Goal: Navigation & Orientation: Find specific page/section

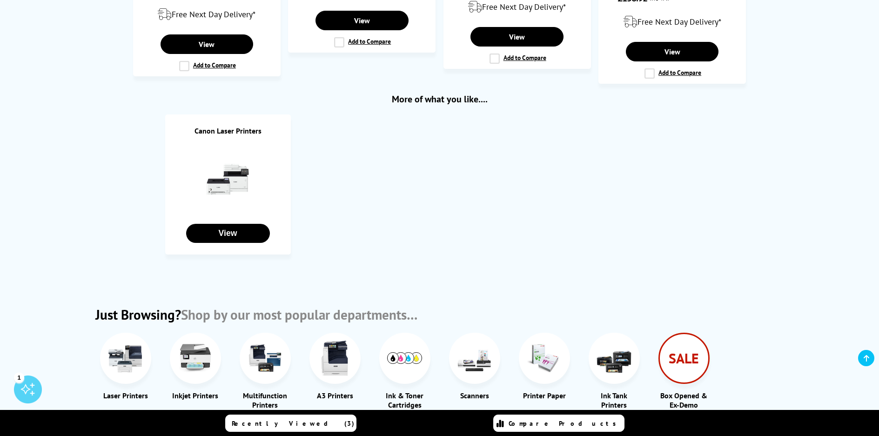
scroll to position [1163, 0]
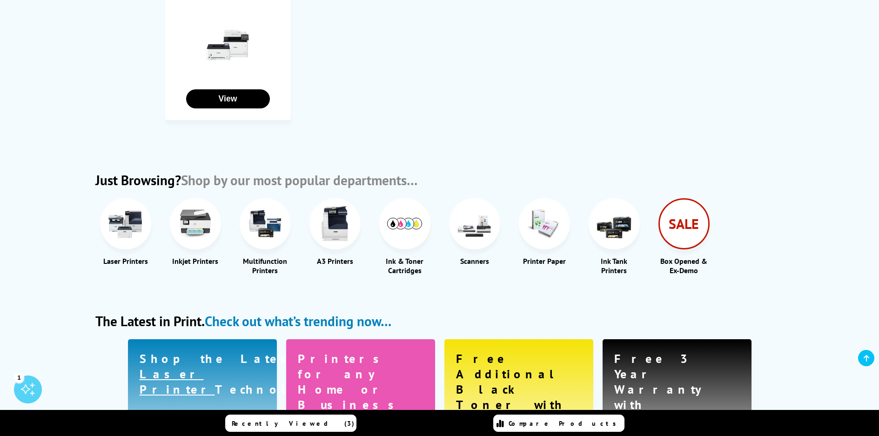
click at [547, 216] on img at bounding box center [544, 223] width 35 height 35
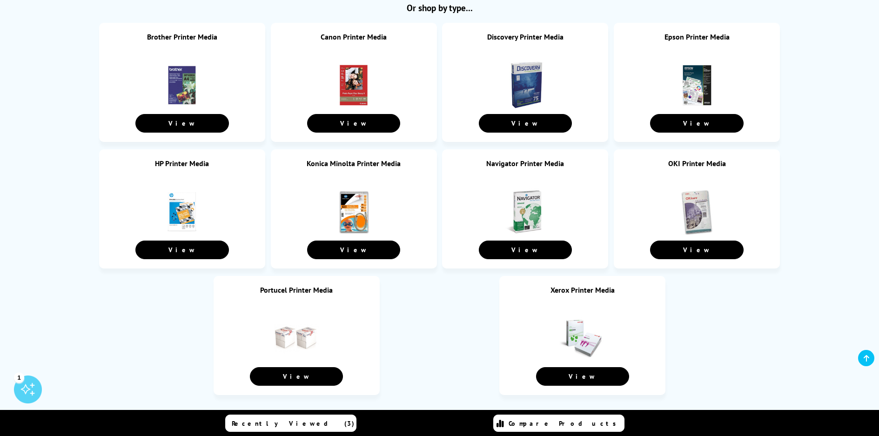
scroll to position [140, 0]
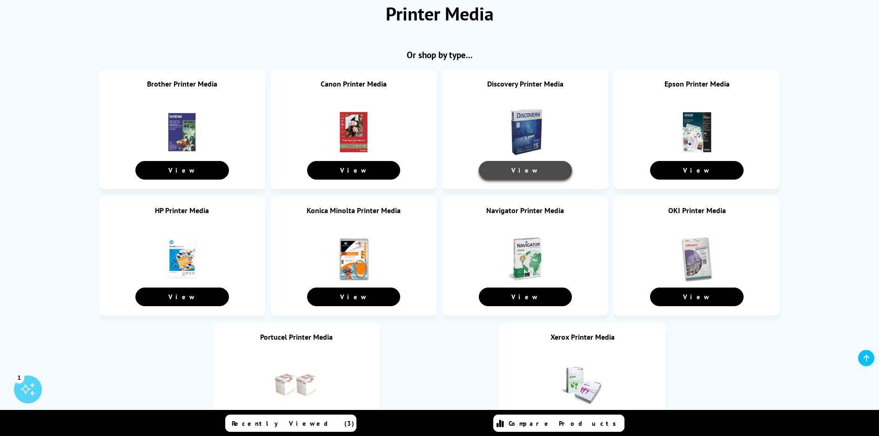
click at [534, 170] on link "View" at bounding box center [525, 170] width 93 height 19
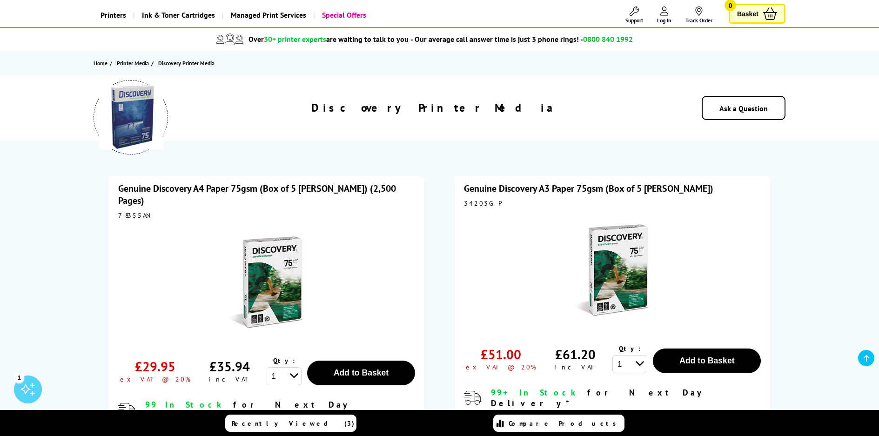
scroll to position [47, 0]
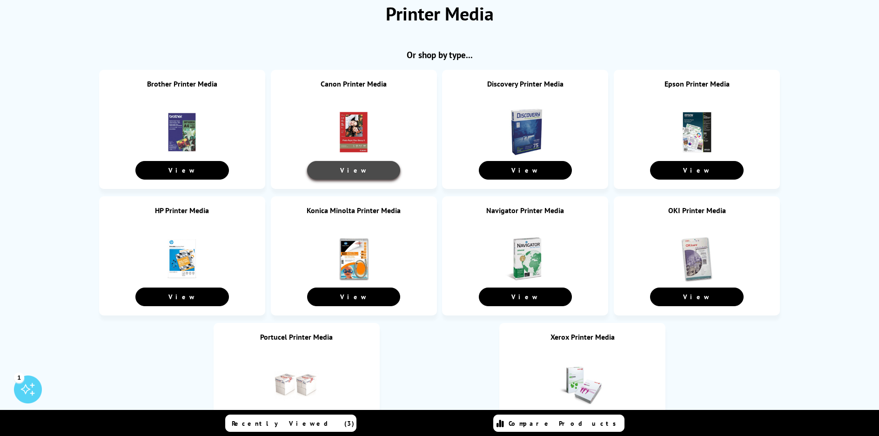
click at [355, 174] on link "View" at bounding box center [353, 170] width 93 height 19
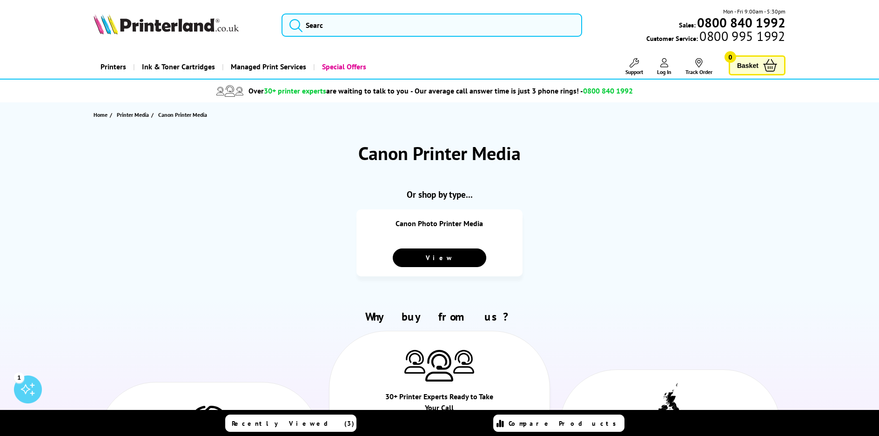
scroll to position [140, 0]
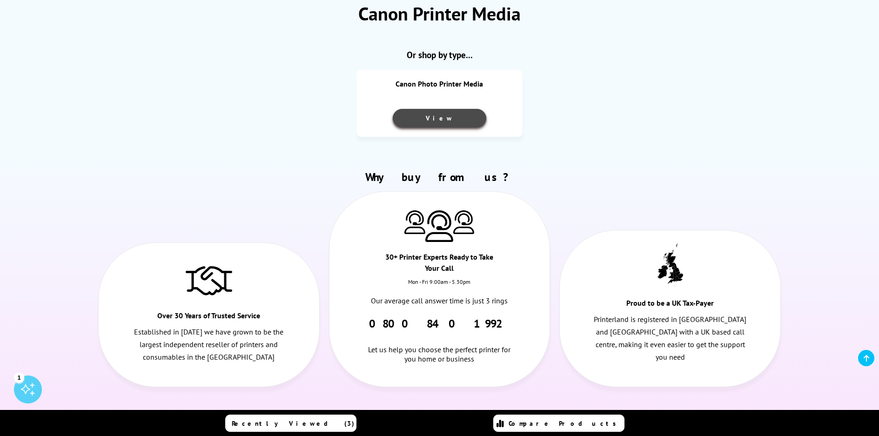
click at [437, 122] on link "View" at bounding box center [439, 118] width 93 height 19
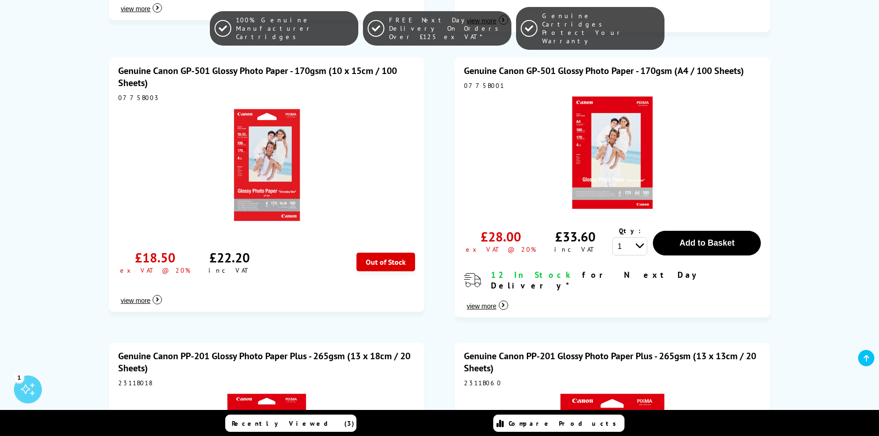
scroll to position [2140, 0]
